Goal: Find specific page/section: Find specific page/section

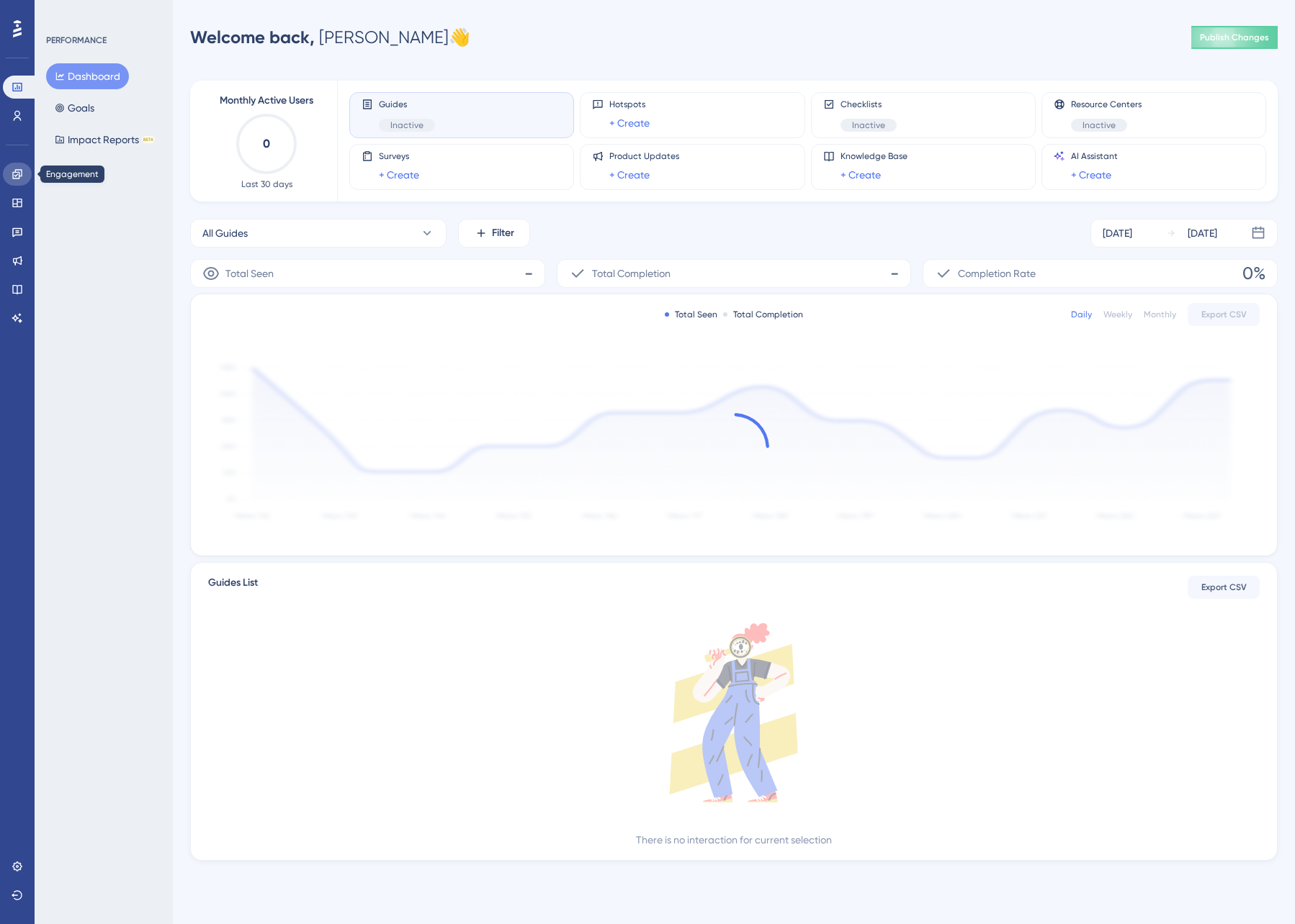
click at [15, 178] on icon at bounding box center [16, 173] width 9 height 9
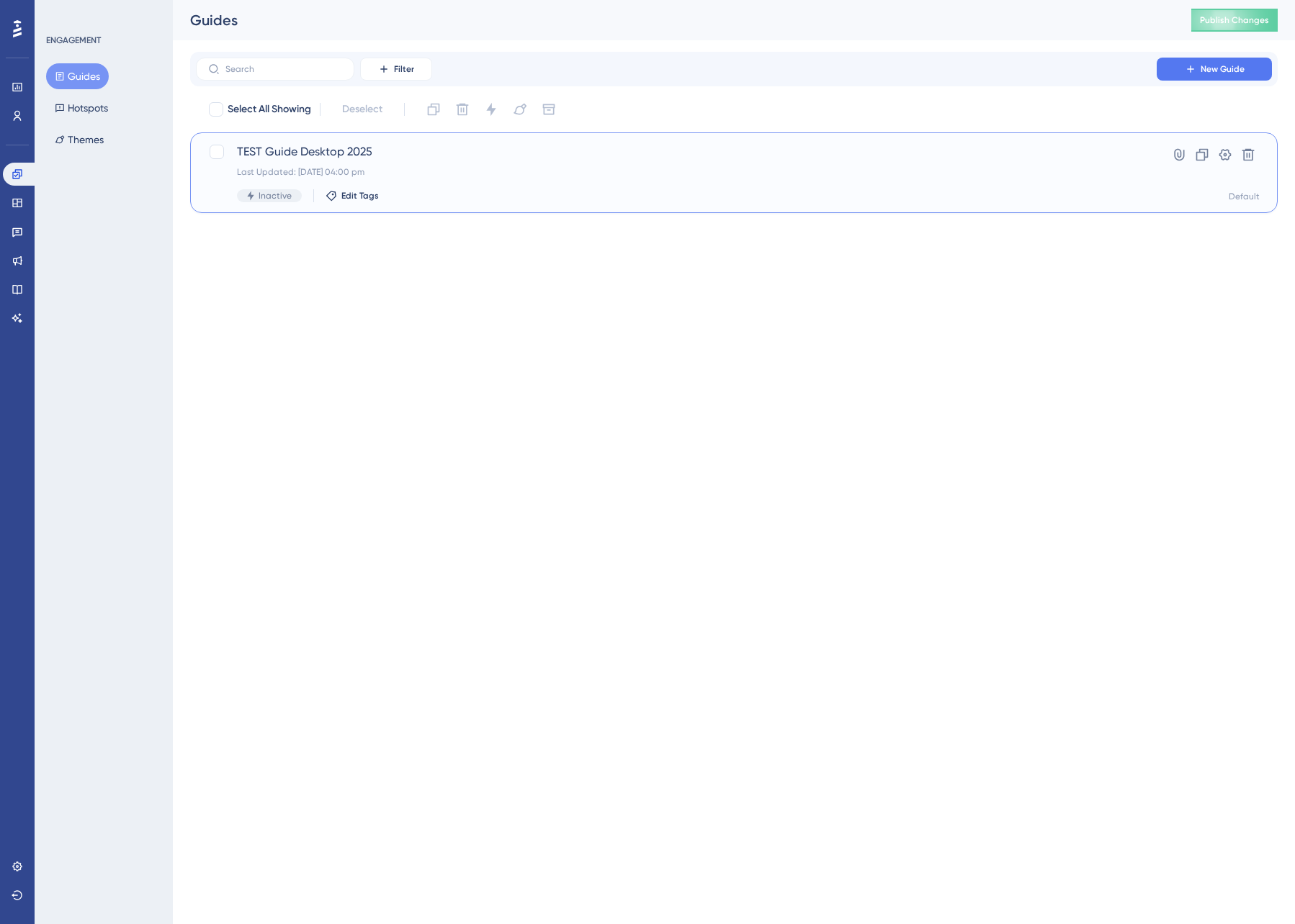
click at [293, 165] on div "TEST Guide Desktop 2025 Last Updated: [DATE] 04:00 pm Inactive Edit Tags" at bounding box center [676, 173] width 878 height 59
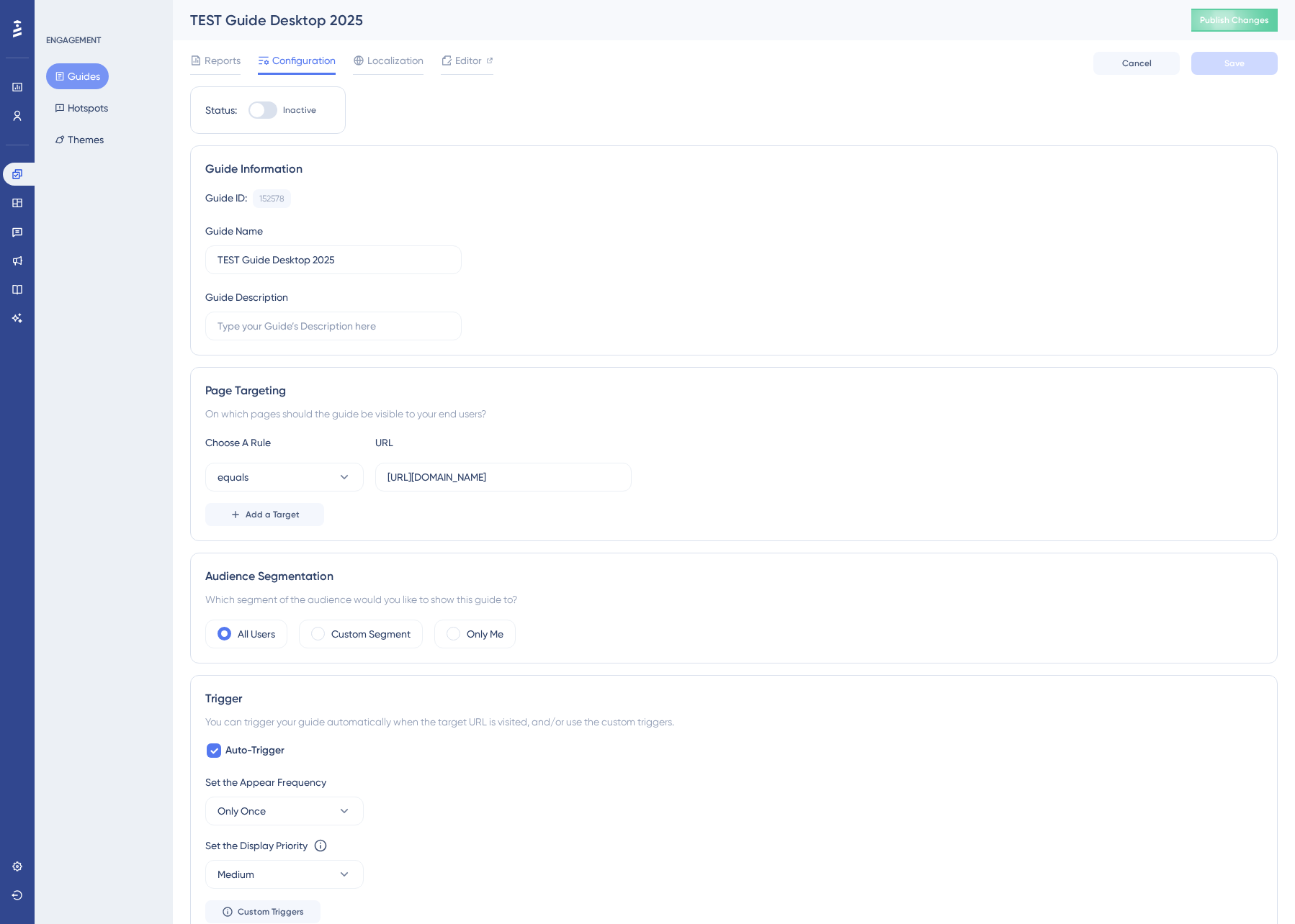
click at [14, 30] on icon at bounding box center [17, 29] width 9 height 17
